Goal: Task Accomplishment & Management: Complete application form

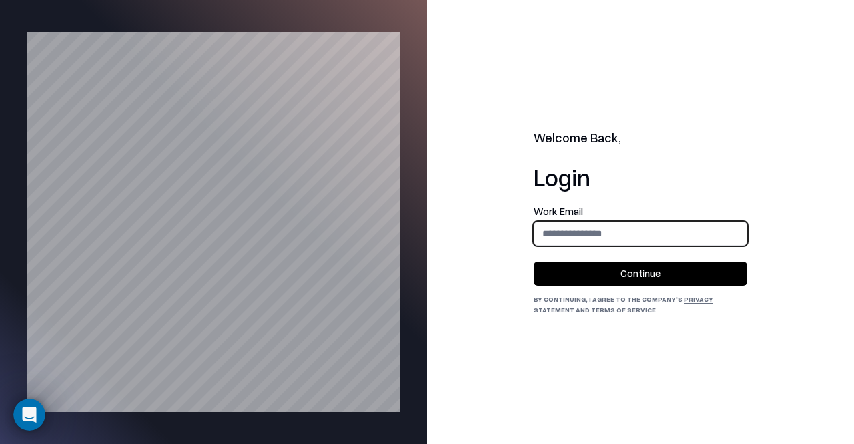
click at [564, 227] on input "email" at bounding box center [640, 233] width 212 height 25
type input "**********"
click at [534, 261] on button "Continue" at bounding box center [640, 273] width 213 height 24
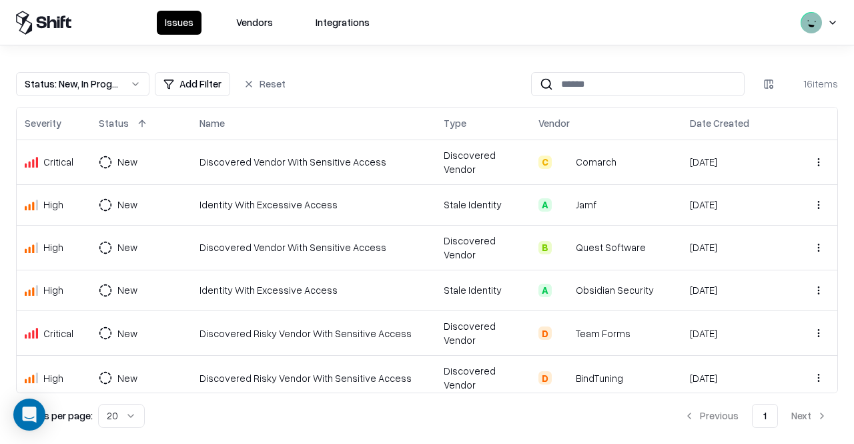
click at [398, 91] on div "Status : New, In Progress Add Filter Reset 16 items" at bounding box center [427, 84] width 822 height 24
click at [419, 81] on div "Status : New, In Progress Add Filter Reset 16 items" at bounding box center [427, 84] width 822 height 24
click at [364, 85] on div "Status : New, In Progress Add Filter Reset 16 items" at bounding box center [427, 84] width 822 height 24
click at [359, 14] on button "Integrations" at bounding box center [343, 23] width 70 height 24
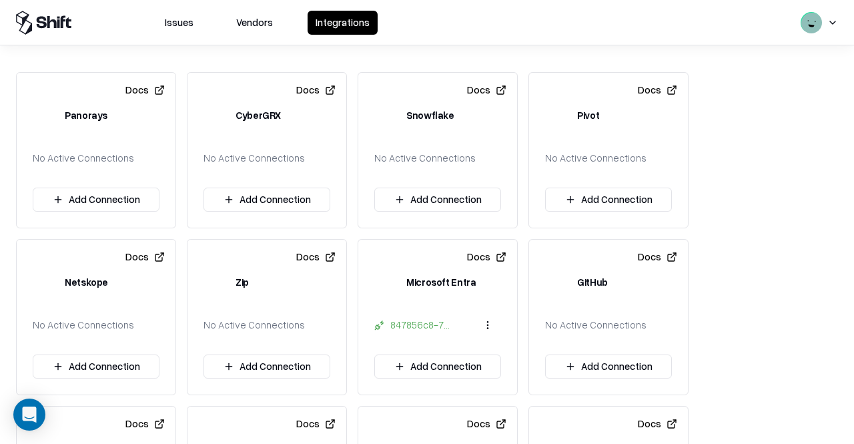
click at [201, 33] on div "Issues Vendors Integrations" at bounding box center [267, 23] width 221 height 24
click at [192, 21] on button "Issues" at bounding box center [179, 23] width 45 height 24
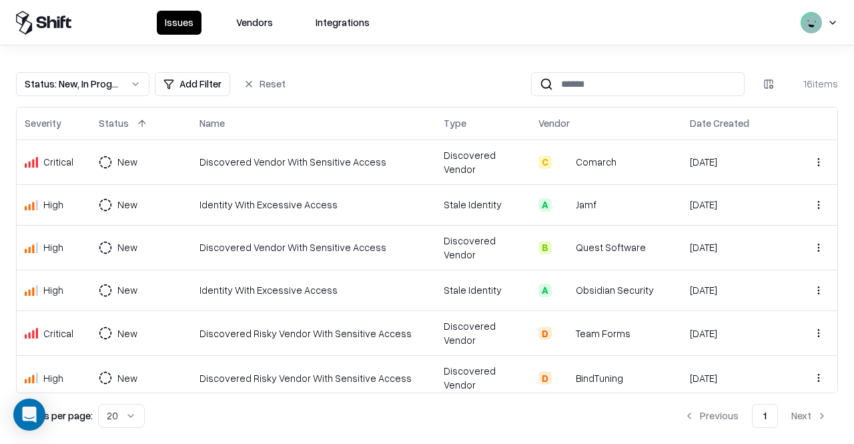
click at [356, 72] on div "Status : New, In Progress Add Filter Reset 16 items" at bounding box center [427, 84] width 822 height 24
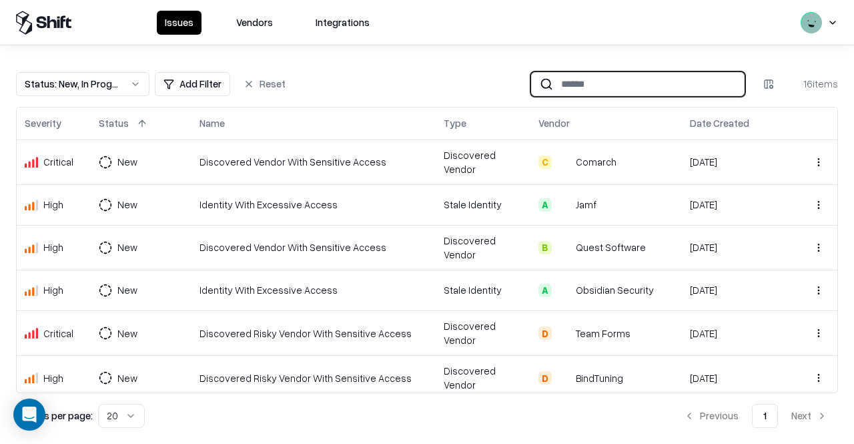
click at [649, 81] on input at bounding box center [648, 83] width 191 height 25
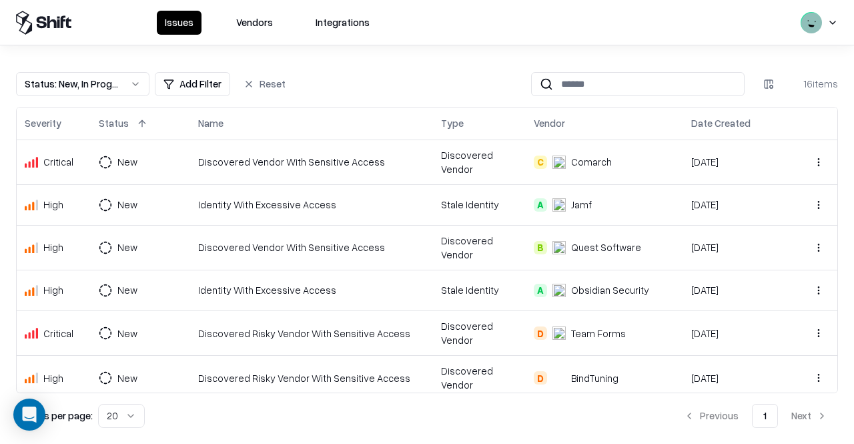
click at [431, 72] on div "Status : New, In Progress Add Filter Reset 16 items" at bounding box center [427, 84] width 822 height 24
click at [252, 34] on div "Issues Vendors Integrations" at bounding box center [427, 22] width 854 height 45
click at [252, 30] on button "Vendors" at bounding box center [254, 23] width 53 height 24
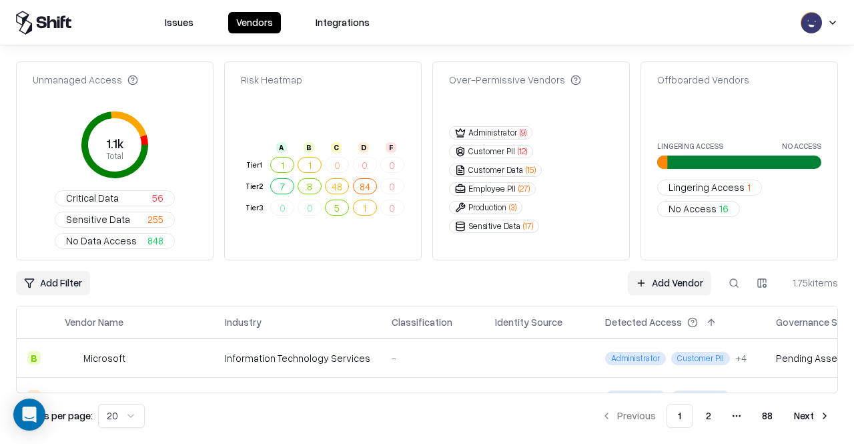
click at [185, 29] on button "Issues" at bounding box center [179, 22] width 45 height 21
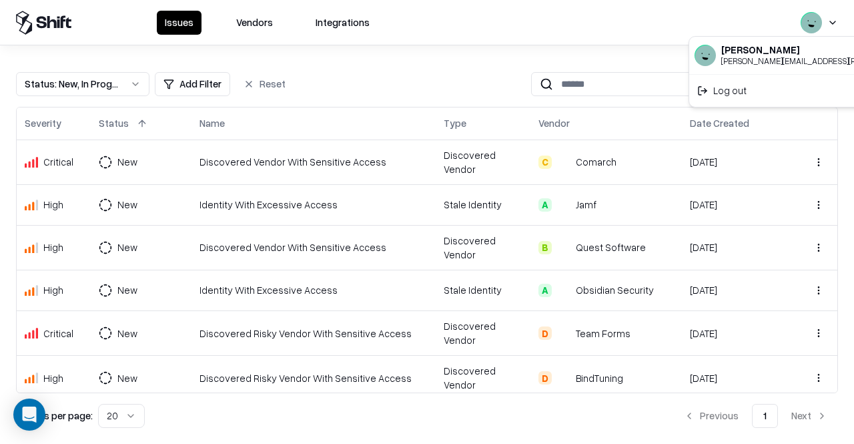
click at [830, 27] on html "Issues Vendors Integrations Status : New, In Progress Add Filter Reset 16 items…" at bounding box center [427, 222] width 854 height 444
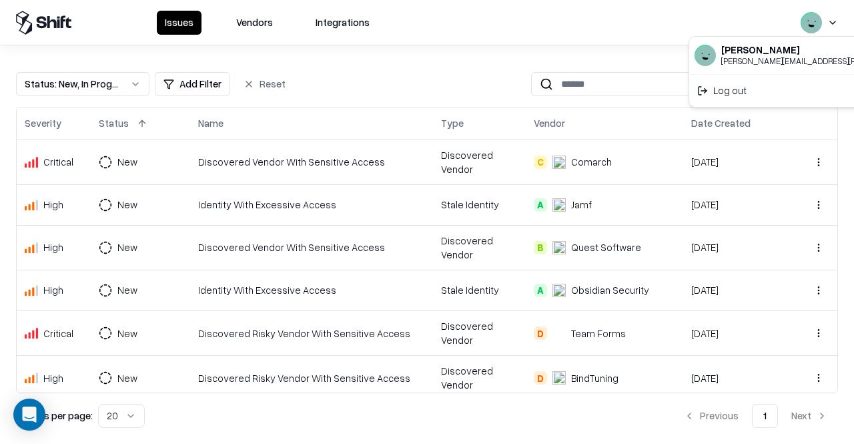
click at [638, 11] on html "Issues Vendors Integrations Status : New, In Progress Add Filter Reset 16 items…" at bounding box center [427, 222] width 854 height 444
click at [48, 37] on div "Issues Vendors Integrations" at bounding box center [427, 22] width 854 height 45
click at [243, 30] on button "Vendors" at bounding box center [254, 23] width 53 height 24
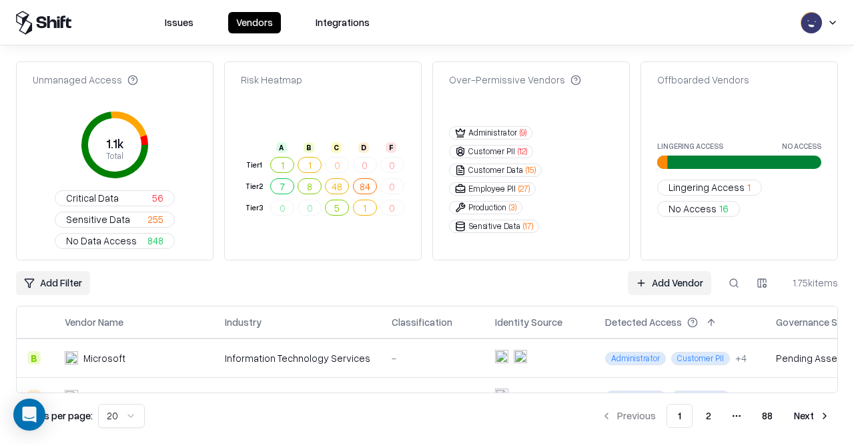
click at [697, 279] on link "Add Vendor" at bounding box center [669, 283] width 83 height 24
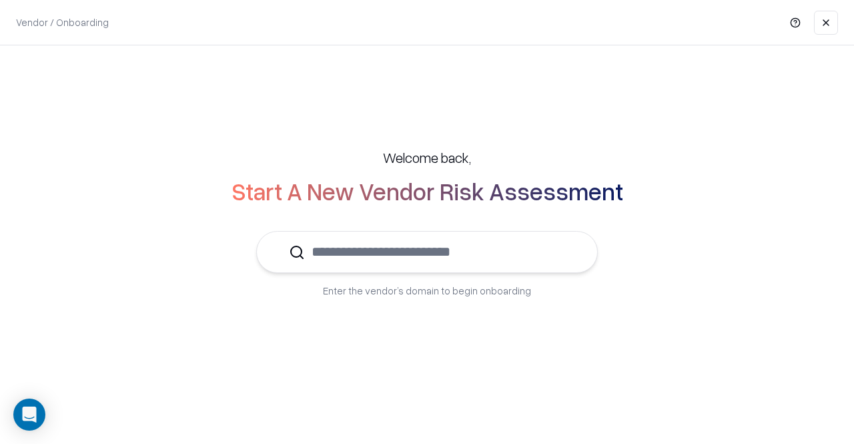
click at [458, 262] on input "text" at bounding box center [435, 251] width 260 height 41
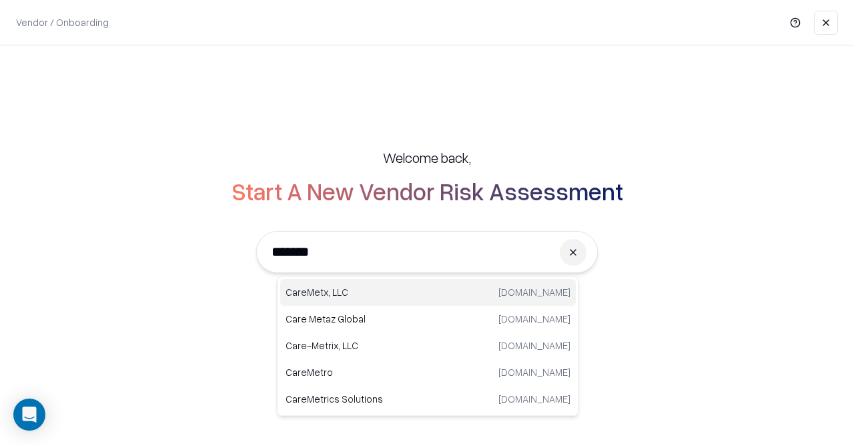
click at [348, 294] on p "CareMetx, LLC" at bounding box center [356, 292] width 142 height 14
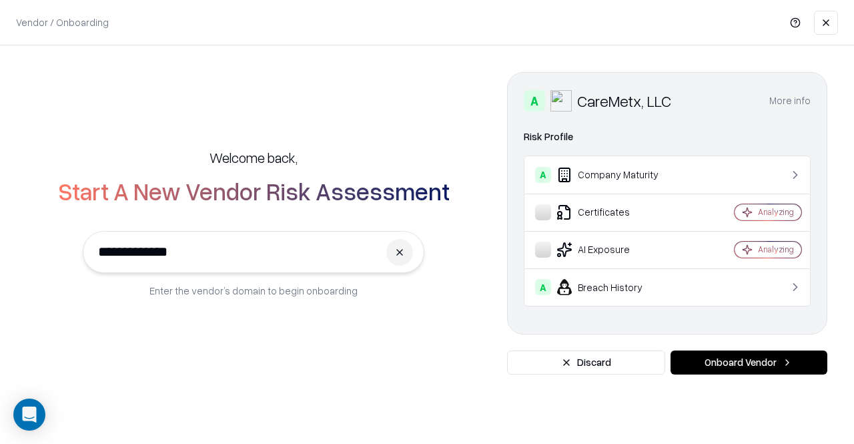
type input "**********"
click at [602, 165] on td "A Company Maturity" at bounding box center [614, 174] width 181 height 37
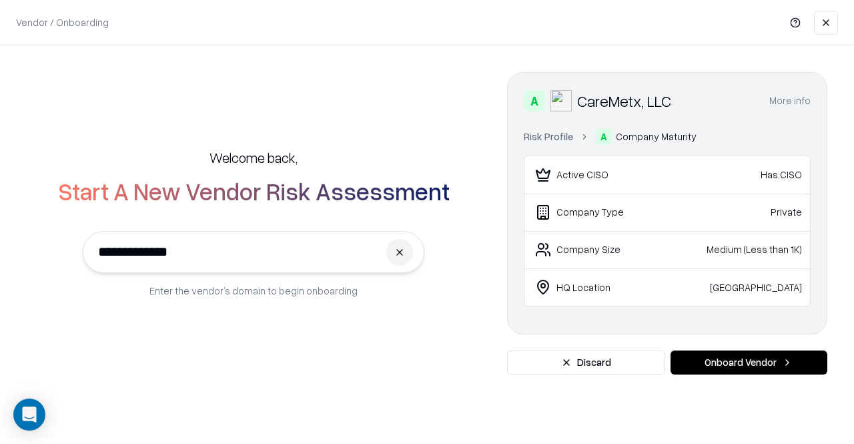
click at [804, 94] on button "More info" at bounding box center [789, 101] width 41 height 24
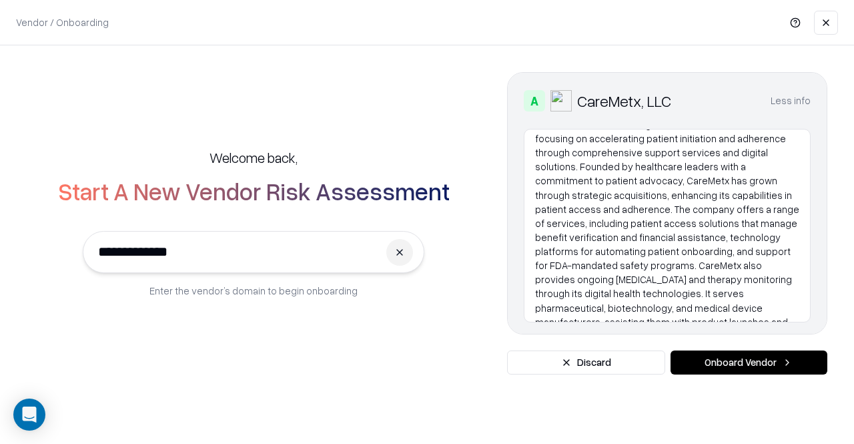
scroll to position [138, 0]
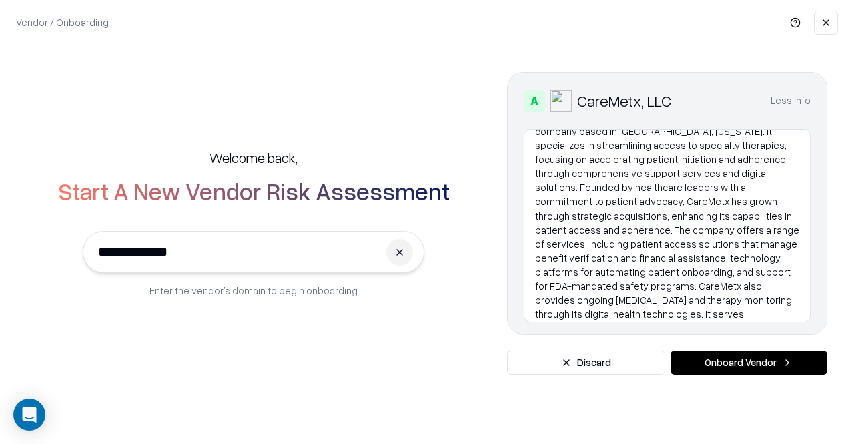
click at [780, 106] on button "Less info" at bounding box center [790, 101] width 40 height 24
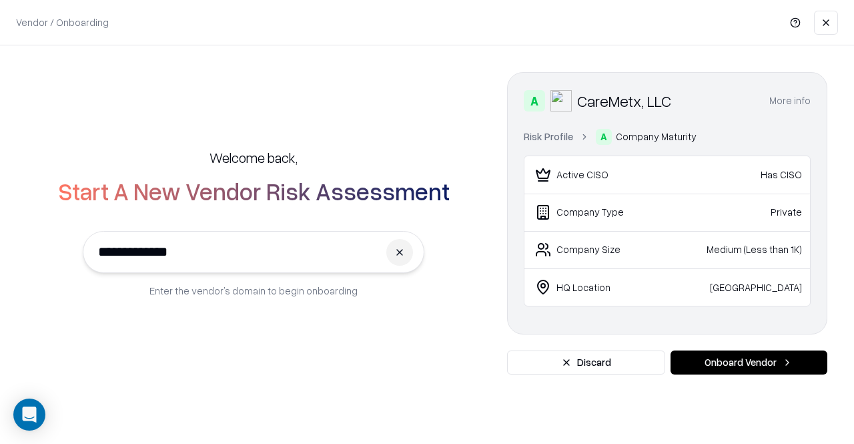
click at [556, 145] on div "Risk Profile A Company Maturity Active CISO Has CISO Company Type Private Compa…" at bounding box center [667, 217] width 287 height 177
click at [559, 142] on link "Risk Profile" at bounding box center [548, 136] width 49 height 14
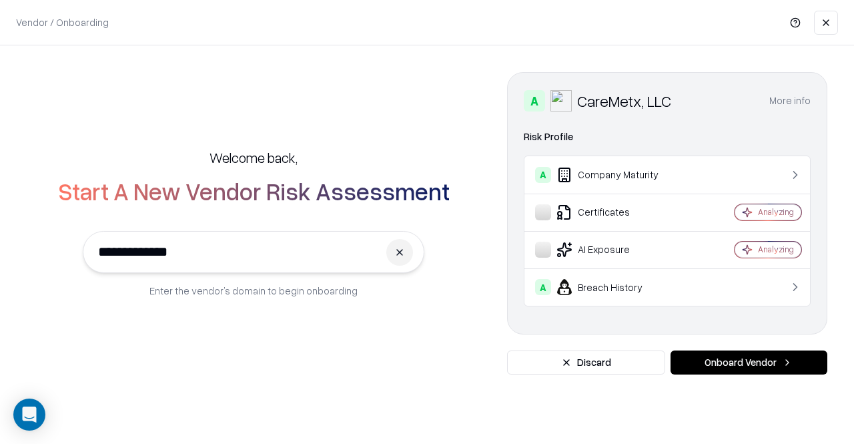
click at [758, 370] on button "Onboard Vendor" at bounding box center [748, 362] width 157 height 24
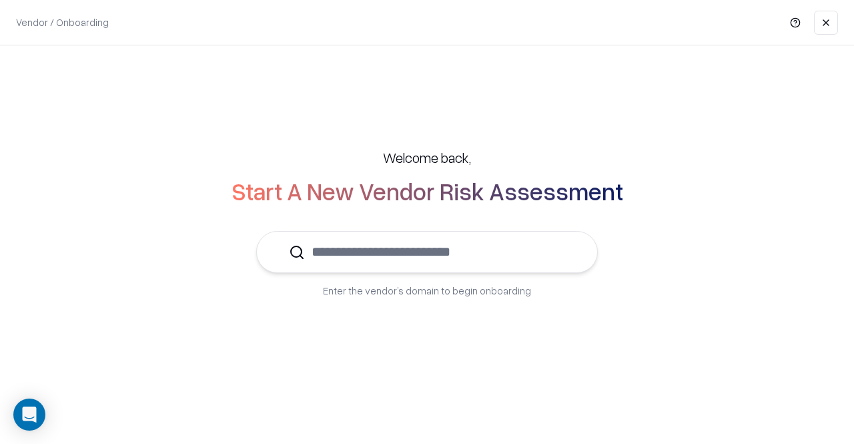
click at [396, 266] on input "text" at bounding box center [435, 251] width 260 height 41
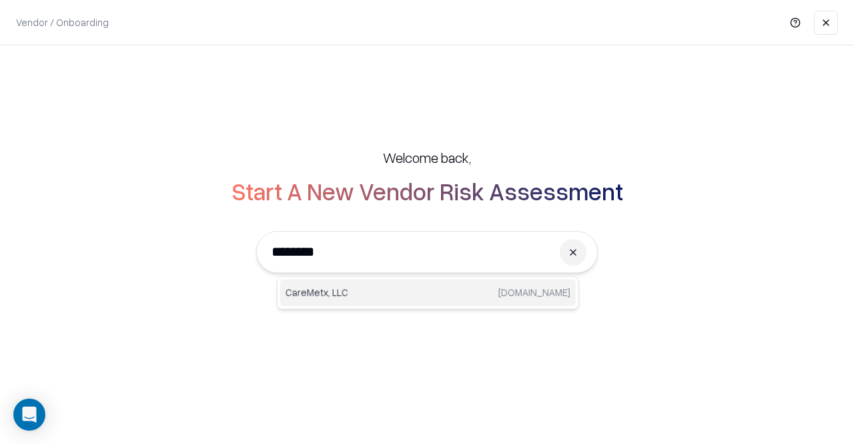
click at [355, 289] on p "CareMetx, LLC" at bounding box center [356, 292] width 142 height 14
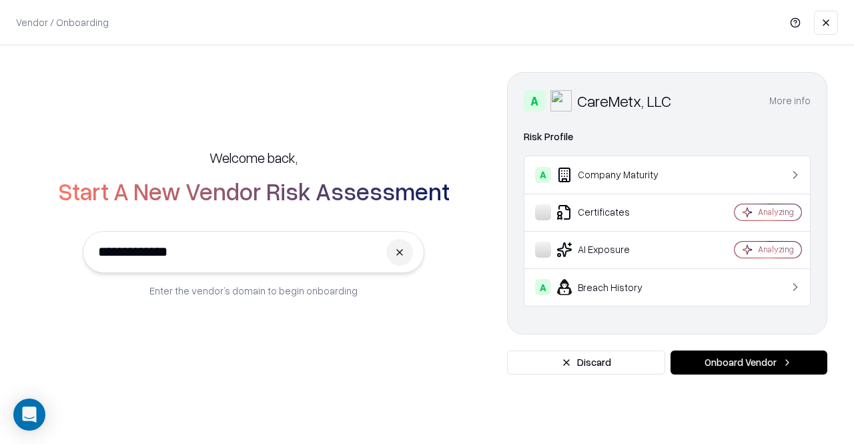
type input "**********"
click at [632, 275] on td "A Breach History" at bounding box center [614, 286] width 181 height 37
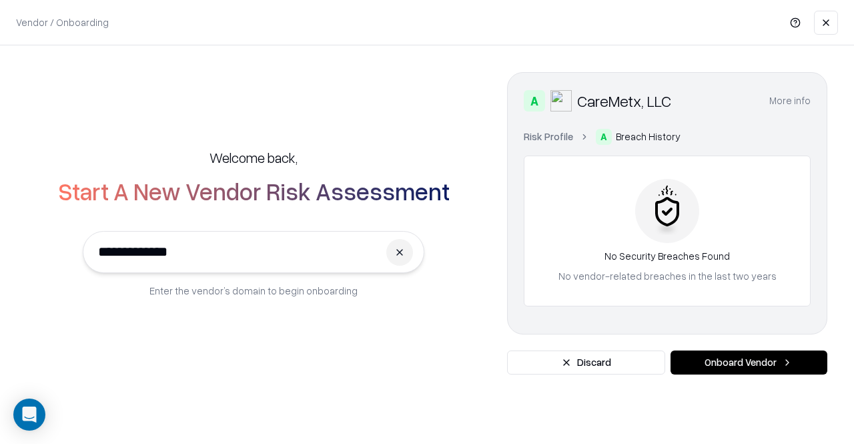
click at [548, 147] on div "Risk Profile A Breach History No Security Breaches Found No vendor-related brea…" at bounding box center [667, 217] width 287 height 177
click at [548, 144] on ol "Risk Profile A Breach History" at bounding box center [667, 137] width 287 height 16
click at [548, 131] on link "Risk Profile" at bounding box center [548, 136] width 49 height 14
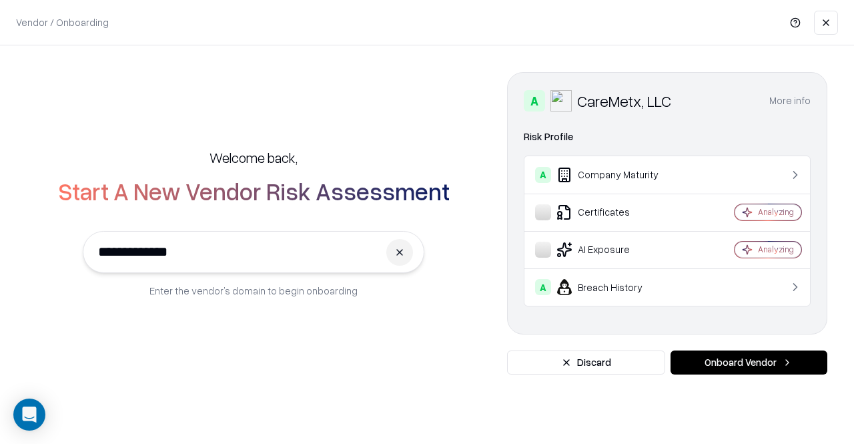
click at [640, 181] on div "A Company Maturity" at bounding box center [614, 175] width 159 height 16
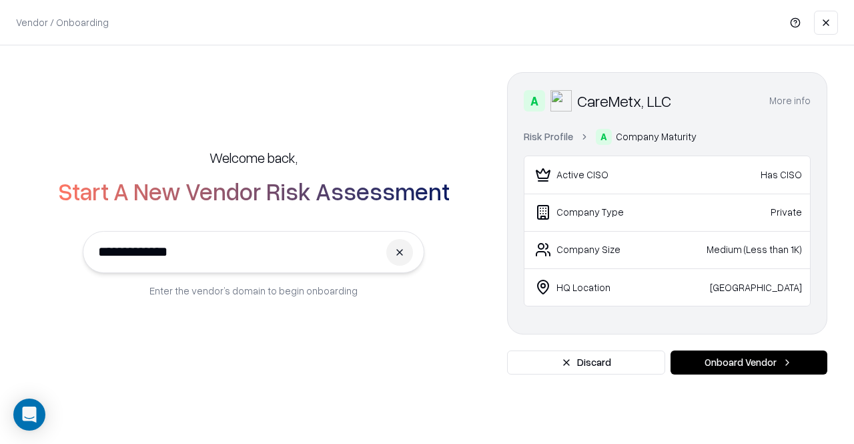
click at [540, 143] on link "Risk Profile" at bounding box center [548, 136] width 49 height 14
